Goal: Obtain resource: Obtain resource

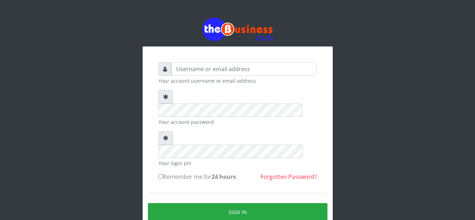
click at [195, 78] on small "Your account username or email address" at bounding box center [237, 80] width 158 height 7
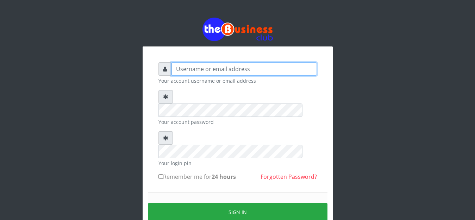
click at [195, 67] on input "text" at bounding box center [243, 68] width 145 height 13
click at [214, 66] on input "text" at bounding box center [243, 68] width 145 height 13
click at [197, 68] on input "text" at bounding box center [243, 68] width 145 height 13
type input "anthony4christy2k@gmail.com"
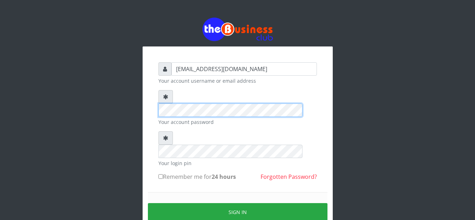
click at [125, 101] on div "anthony4christy2k@gmail.com Your account username or email address Your account…" at bounding box center [237, 139] width 401 height 279
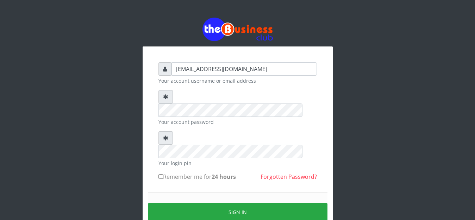
click at [164, 173] on label "Remember me for 24 hours" at bounding box center [196, 177] width 77 height 8
click at [163, 174] on input "Remember me for 24 hours" at bounding box center [160, 176] width 5 height 5
checkbox input "true"
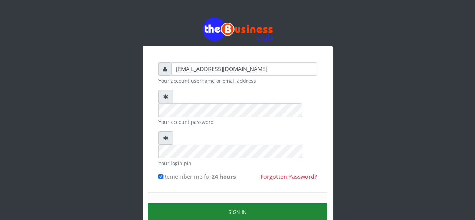
click at [184, 203] on button "Sign in" at bounding box center [238, 212] width 180 height 18
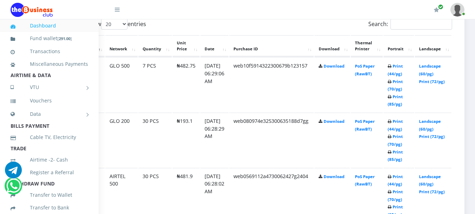
scroll to position [387, 47]
click at [430, 63] on link "Landscape (60/pg)" at bounding box center [430, 69] width 22 height 13
click at [422, 119] on link "Landscape (60/pg)" at bounding box center [430, 125] width 22 height 13
click at [432, 174] on link "Landscape (60/pg)" at bounding box center [430, 180] width 22 height 13
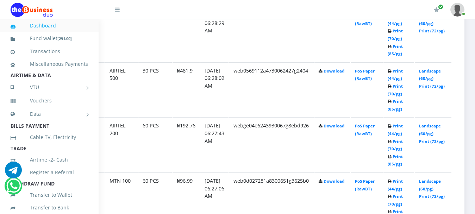
scroll to position [528, 47]
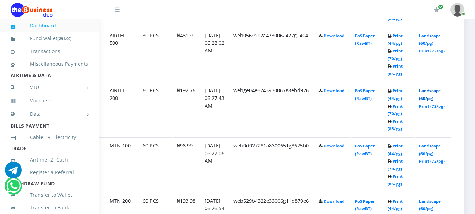
click at [432, 88] on link "Landscape (60/pg)" at bounding box center [430, 94] width 22 height 13
click at [427, 143] on link "Landscape (60/pg)" at bounding box center [430, 149] width 22 height 13
click at [425, 199] on link "Landscape (60/pg)" at bounding box center [430, 205] width 22 height 13
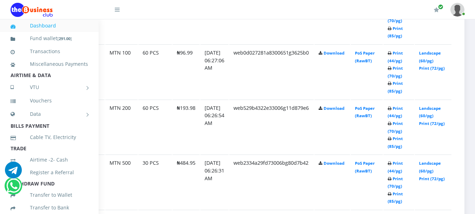
scroll to position [634, 47]
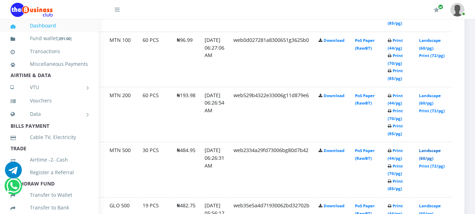
click at [426, 148] on link "Landscape (60/pg)" at bounding box center [430, 154] width 22 height 13
